Goal: Information Seeking & Learning: Find specific fact

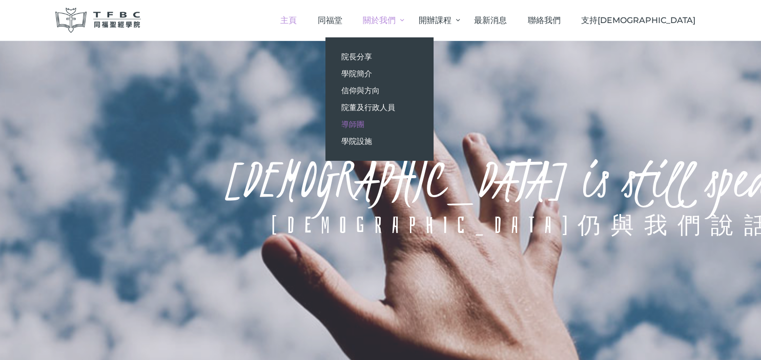
click at [364, 126] on span "導師團" at bounding box center [352, 124] width 23 height 10
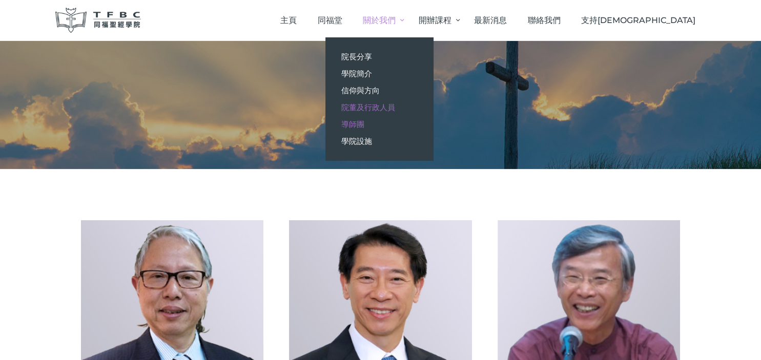
click at [394, 107] on span "院董及行政人員" at bounding box center [368, 107] width 54 height 10
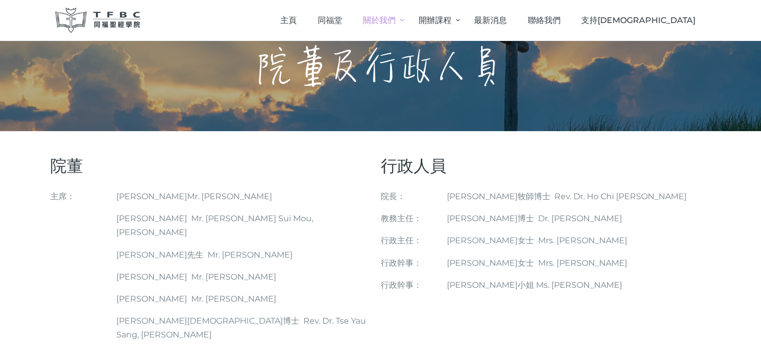
scroll to position [56, 0]
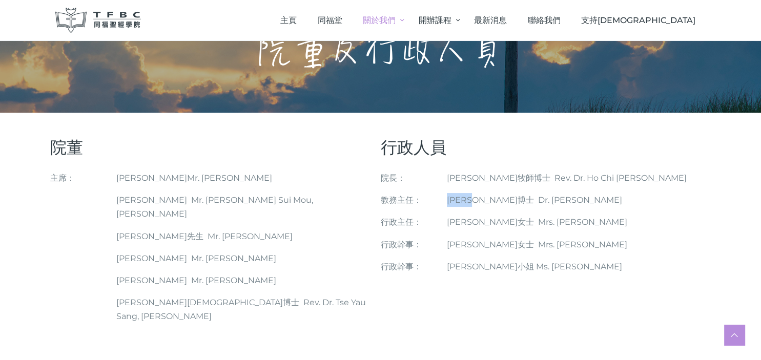
drag, startPoint x: 448, startPoint y: 197, endPoint x: 485, endPoint y: 195, distance: 36.9
click at [485, 195] on span "張力輝博士 Dr. Cheung Lik Fai, Alex" at bounding box center [534, 200] width 175 height 10
click at [492, 200] on span "張力輝博士 Dr. Cheung Lik Fai, Alex" at bounding box center [534, 200] width 175 height 10
drag, startPoint x: 492, startPoint y: 200, endPoint x: 524, endPoint y: 200, distance: 31.8
click at [524, 200] on span "張力輝博士 Dr. Cheung Lik Fai, Alex" at bounding box center [534, 200] width 175 height 10
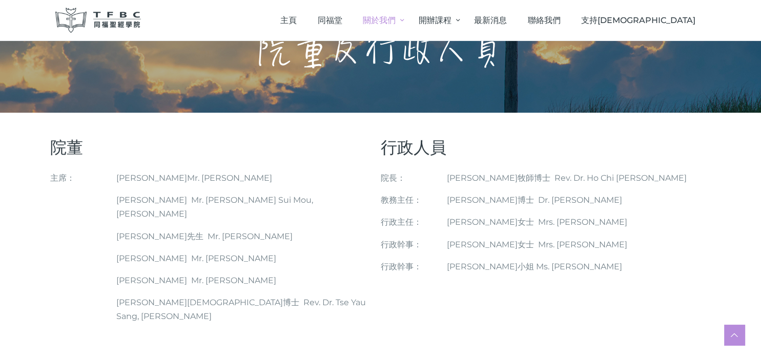
click at [493, 202] on span "張力輝博士 Dr. Cheung Lik Fai, Alex" at bounding box center [534, 200] width 175 height 10
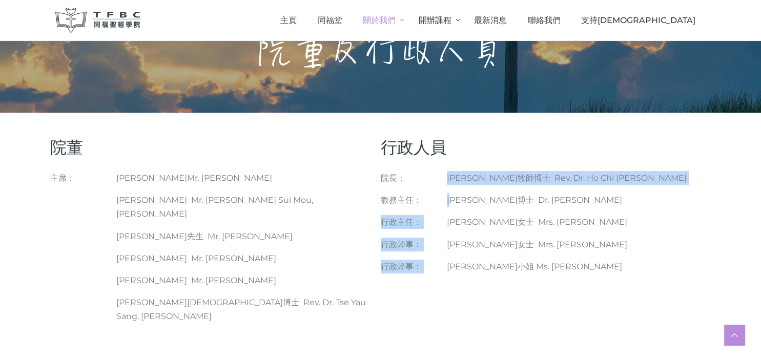
drag, startPoint x: 446, startPoint y: 200, endPoint x: 458, endPoint y: 200, distance: 11.8
click at [458, 200] on div "院長： 教務主任： 行政主任： 行政幹事： 行政幹事： 何志滌牧師博士 Rev. Dr. Ho Chi Dik, Peter 張力輝博士 Dr. Cheung…" at bounding box center [546, 222] width 330 height 102
click at [454, 200] on span "張力輝博士 Dr. Cheung Lik Fai, Alex" at bounding box center [534, 200] width 175 height 10
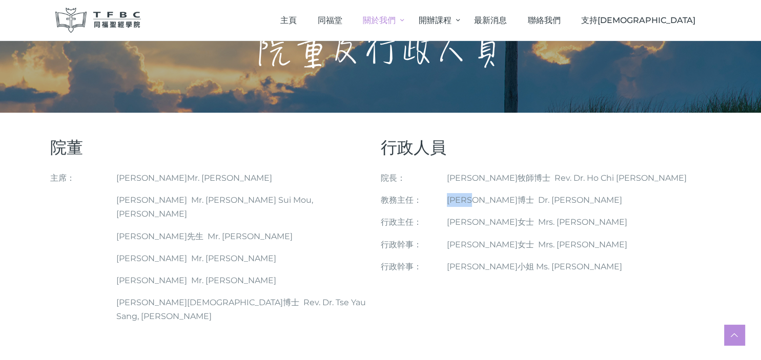
drag, startPoint x: 448, startPoint y: 200, endPoint x: 485, endPoint y: 200, distance: 37.4
click at [485, 200] on span "張力輝博士 Dr. Cheung Lik Fai, Alex" at bounding box center [534, 200] width 175 height 10
copy span "張力輝博士"
